Goal: Task Accomplishment & Management: Manage account settings

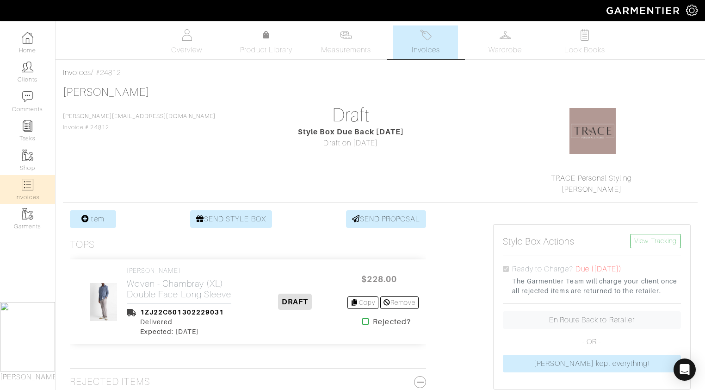
click at [34, 186] on link "Invoices" at bounding box center [27, 189] width 55 height 29
select select
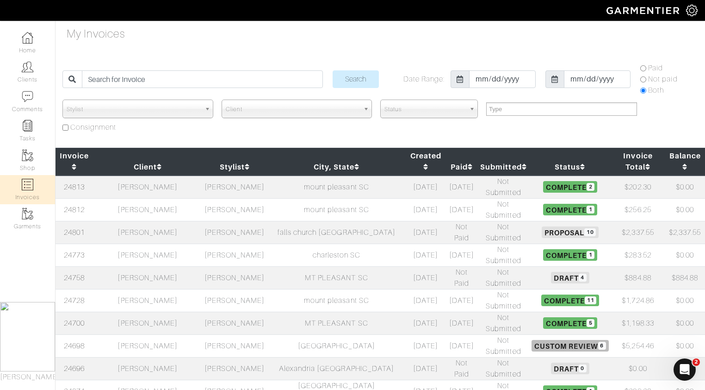
click at [169, 221] on td "[PERSON_NAME]" at bounding box center [148, 232] width 110 height 23
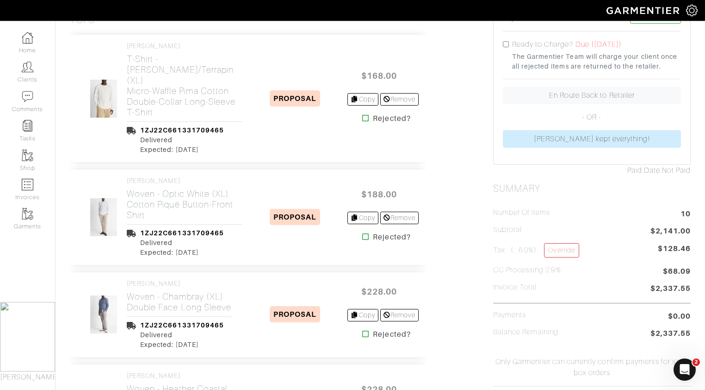
scroll to position [222, 0]
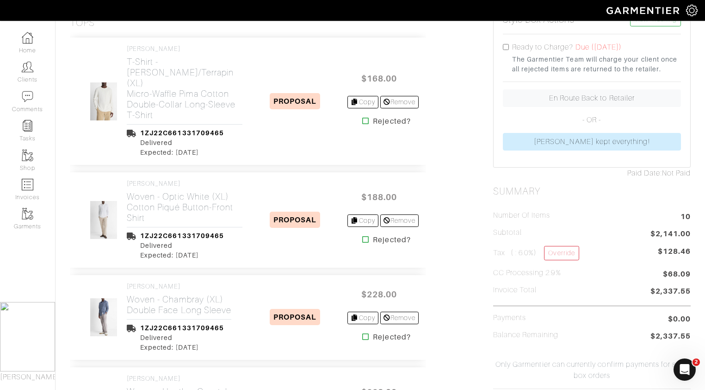
click at [506, 45] on input "checkbox" at bounding box center [506, 47] width 6 height 6
checkbox input "true"
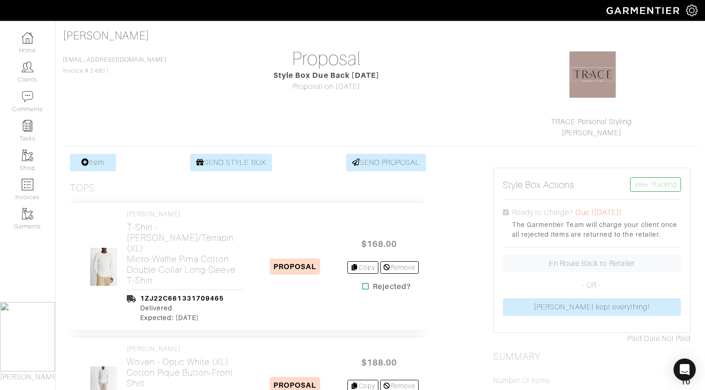
scroll to position [48, 0]
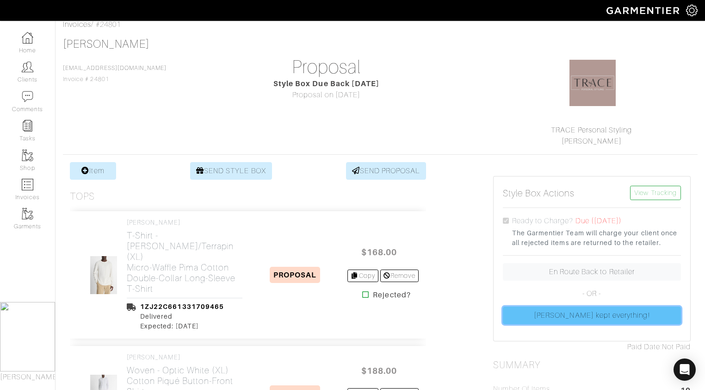
click at [582, 316] on link "Duane kept everything!" at bounding box center [592, 315] width 178 height 18
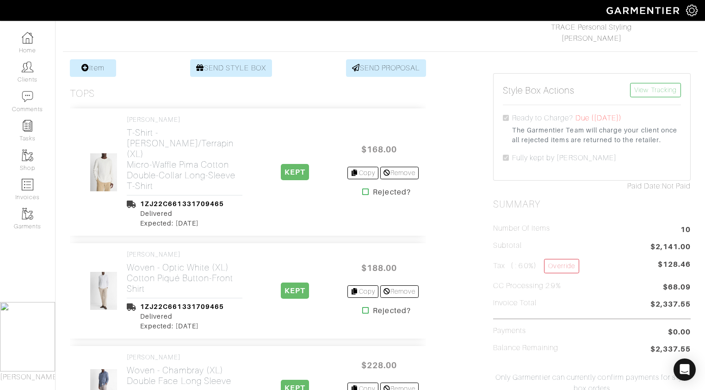
scroll to position [35, 0]
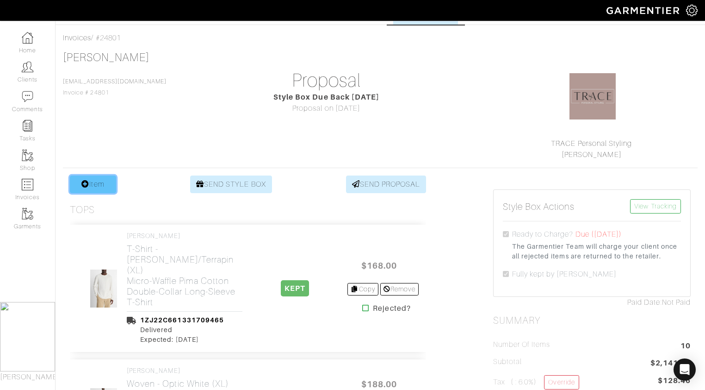
click at [90, 181] on link "Item" at bounding box center [93, 184] width 46 height 18
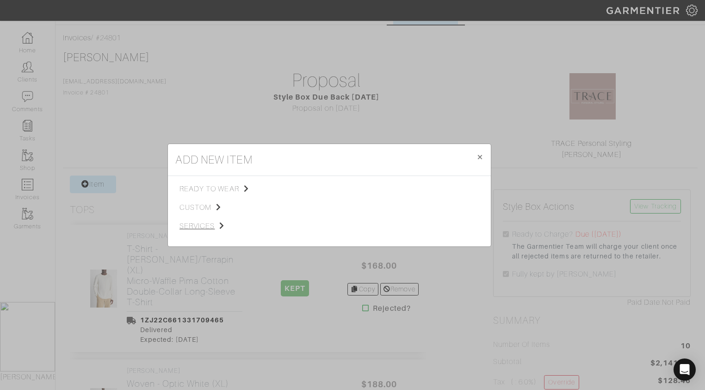
click at [197, 226] on span "services" at bounding box center [226, 225] width 93 height 11
click at [302, 190] on span "Styling Service" at bounding box center [309, 187] width 46 height 7
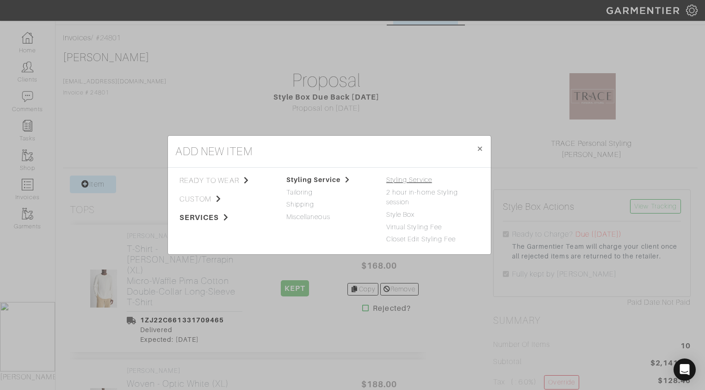
click at [413, 179] on link "Styling Service" at bounding box center [409, 179] width 46 height 7
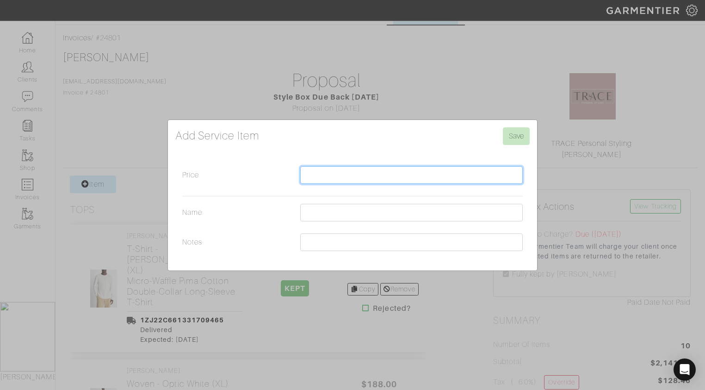
click at [411, 180] on input "Price" at bounding box center [411, 175] width 223 height 18
type input "200"
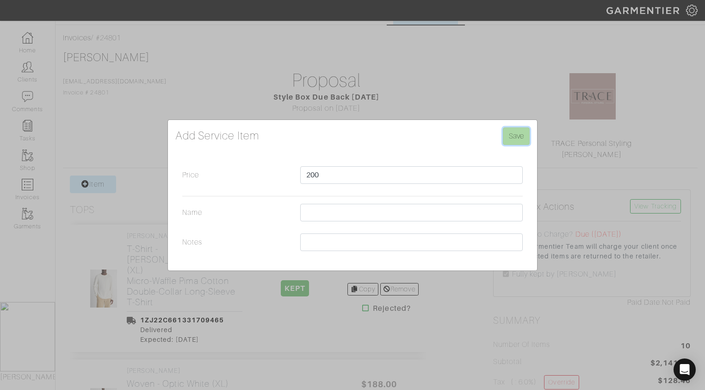
click at [521, 134] on input "Save" at bounding box center [516, 136] width 27 height 18
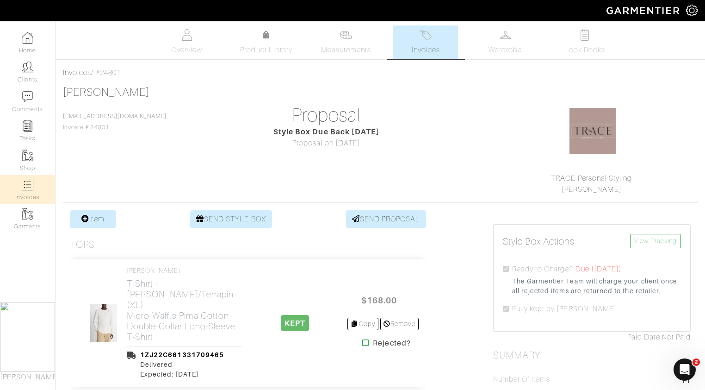
click at [38, 190] on link "Invoices" at bounding box center [27, 189] width 55 height 29
select select
